Goal: Transaction & Acquisition: Book appointment/travel/reservation

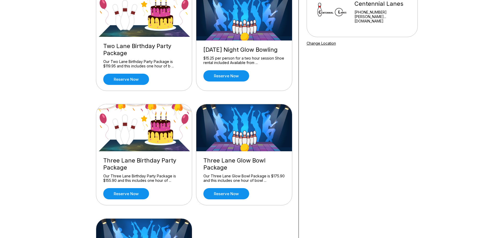
scroll to position [78, 0]
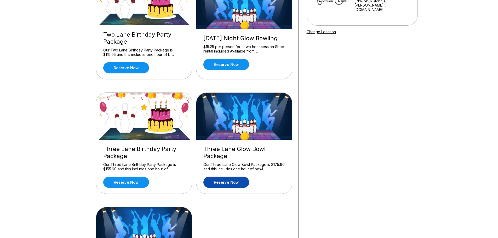
click at [237, 182] on link "Reserve now" at bounding box center [227, 182] width 46 height 11
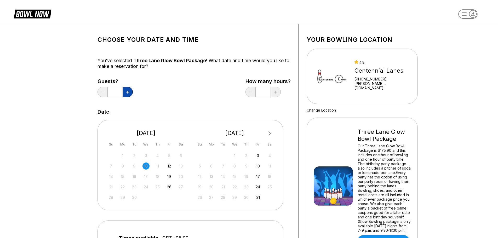
click at [128, 93] on icon at bounding box center [127, 92] width 3 height 3
click at [97, 92] on div "Choose your Date and time You’ve selected Three Lane Glow Bowl Package ! What d…" at bounding box center [194, 170] width 209 height 292
click at [103, 92] on icon at bounding box center [102, 92] width 3 height 1
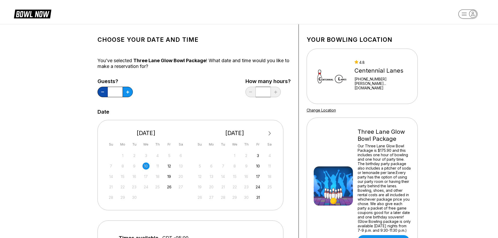
type input "**"
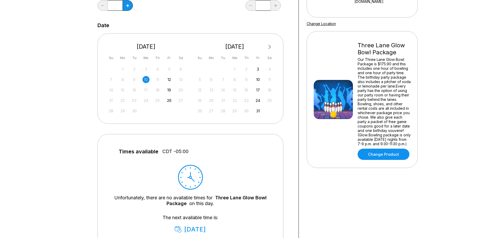
scroll to position [78, 0]
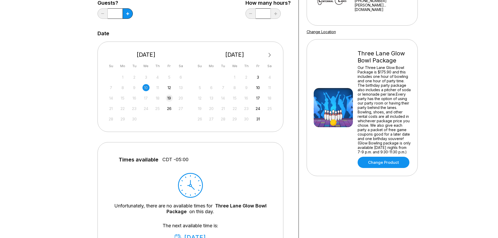
click at [169, 99] on div "19" at bounding box center [169, 98] width 7 height 7
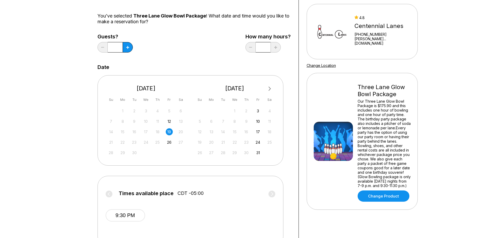
scroll to position [0, 0]
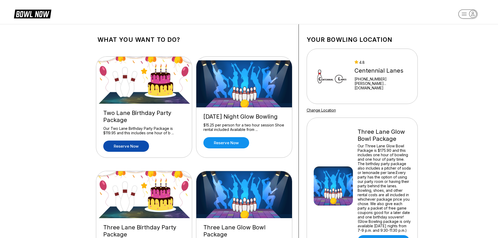
click at [130, 149] on link "Reserve now" at bounding box center [126, 146] width 46 height 11
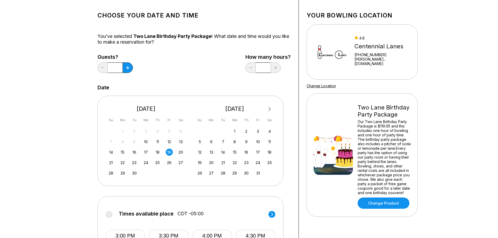
scroll to position [52, 0]
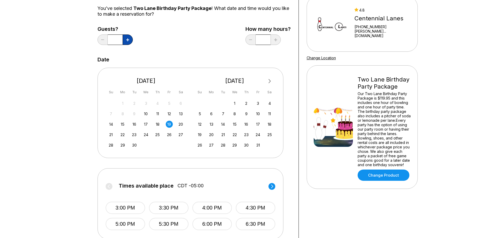
click at [127, 37] on button at bounding box center [128, 40] width 10 height 10
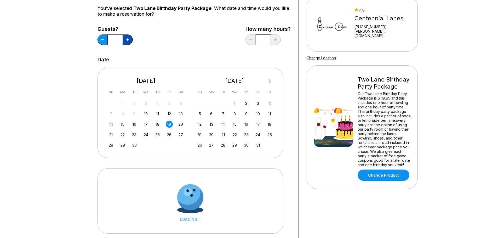
click at [127, 37] on button at bounding box center [128, 40] width 10 height 10
click at [127, 39] on icon at bounding box center [127, 39] width 3 height 3
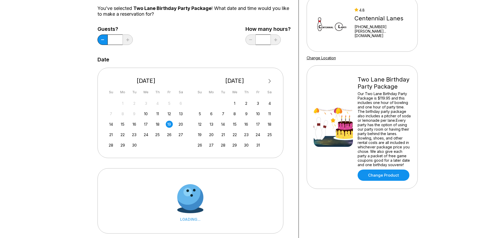
type input "**"
